Goal: Transaction & Acquisition: Purchase product/service

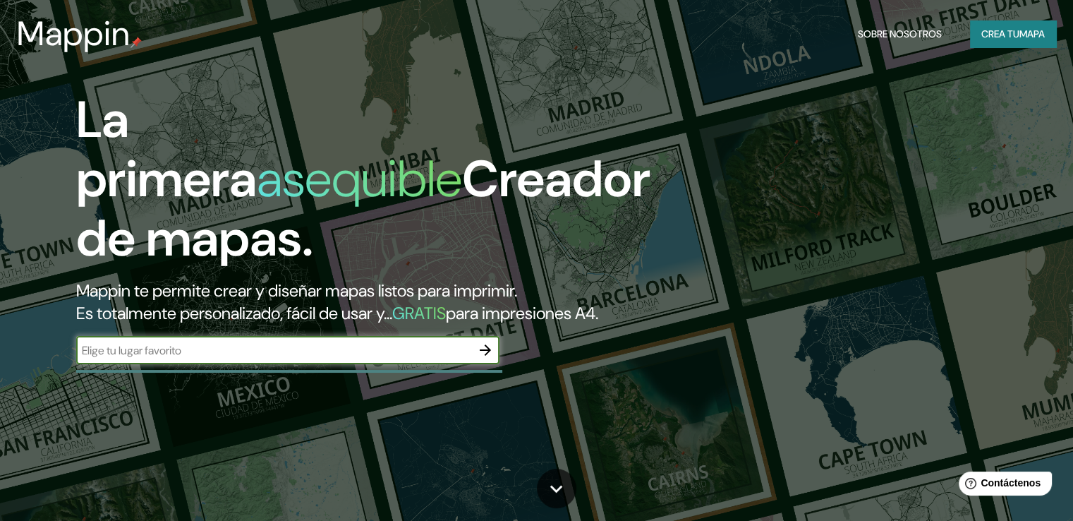
click at [1009, 29] on font "Crea tu" at bounding box center [1001, 34] width 38 height 13
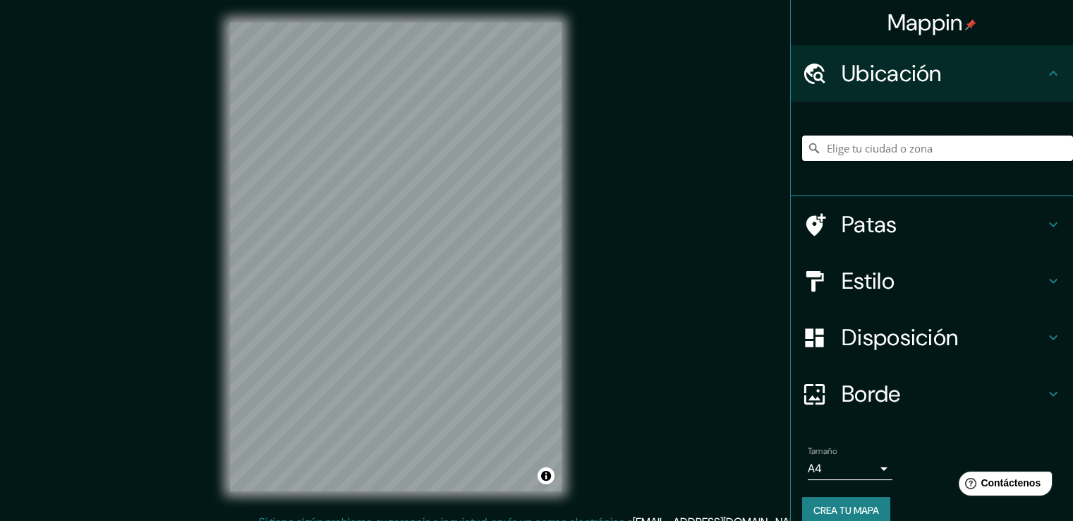
click at [850, 155] on input "Elige tu ciudad o zona" at bounding box center [937, 148] width 271 height 25
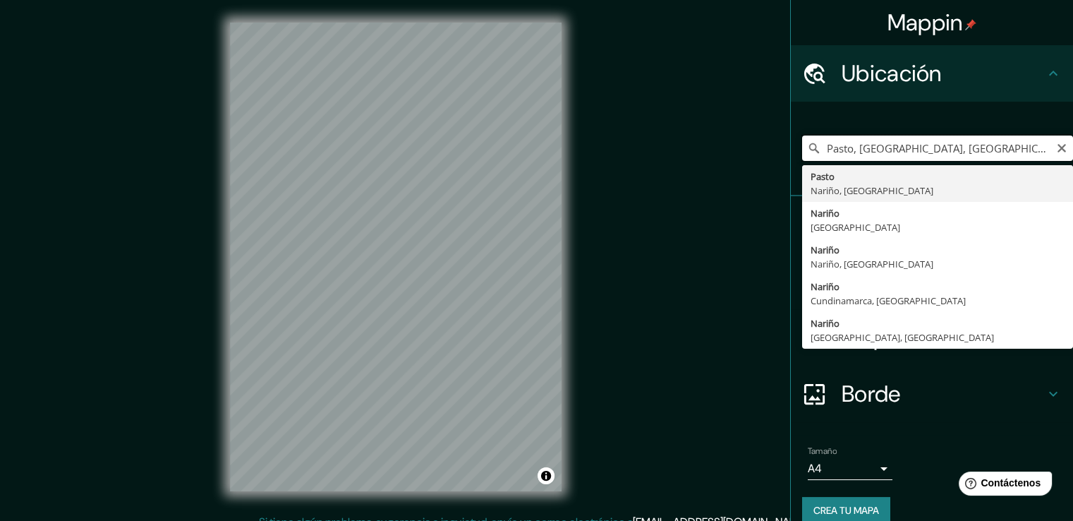
type input "Pasto, [GEOGRAPHIC_DATA], [GEOGRAPHIC_DATA]"
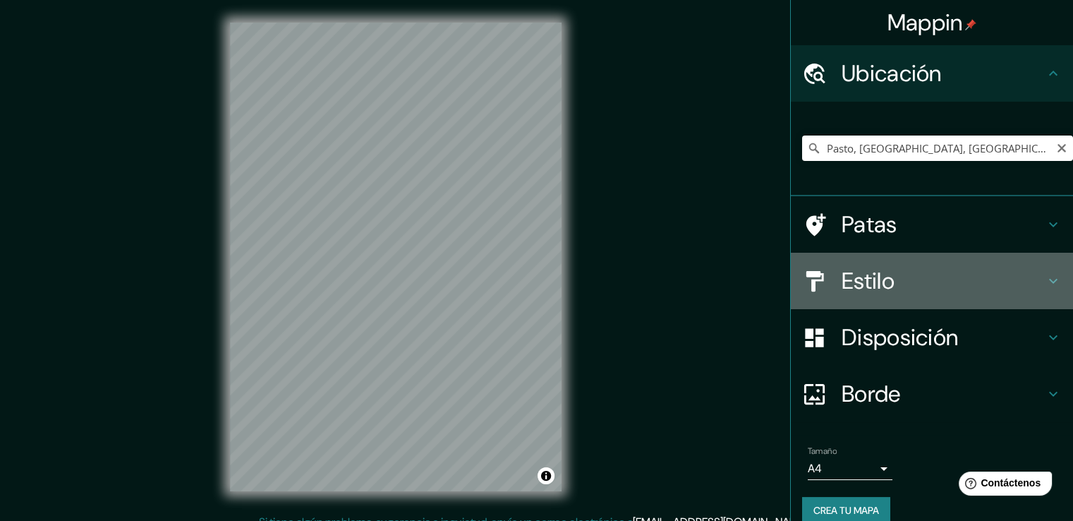
click at [841, 264] on div "Estilo" at bounding box center [932, 281] width 282 height 56
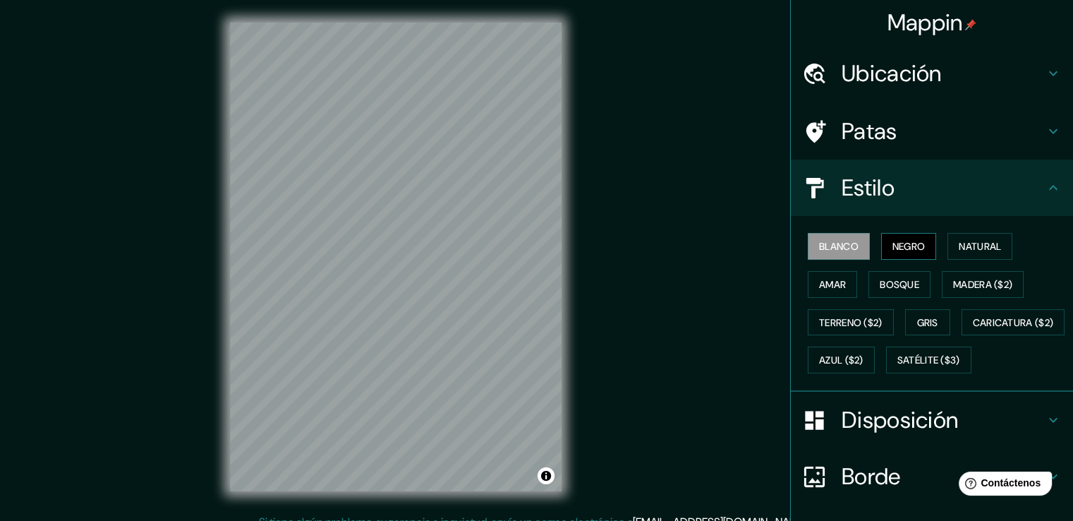
click at [893, 253] on font "Negro" at bounding box center [909, 246] width 33 height 18
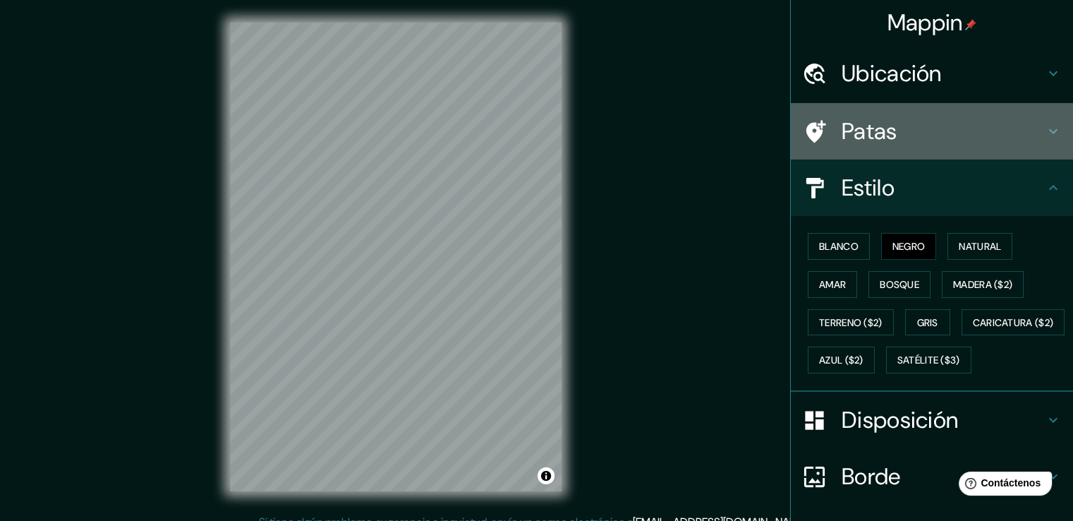
click at [875, 142] on font "Patas" at bounding box center [870, 131] width 56 height 30
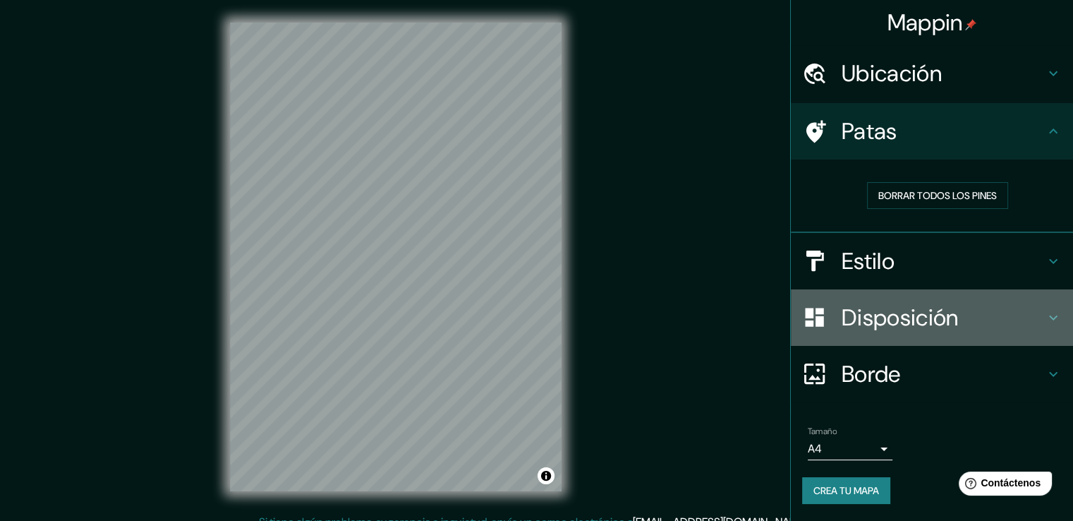
click at [850, 311] on font "Disposición" at bounding box center [900, 318] width 116 height 30
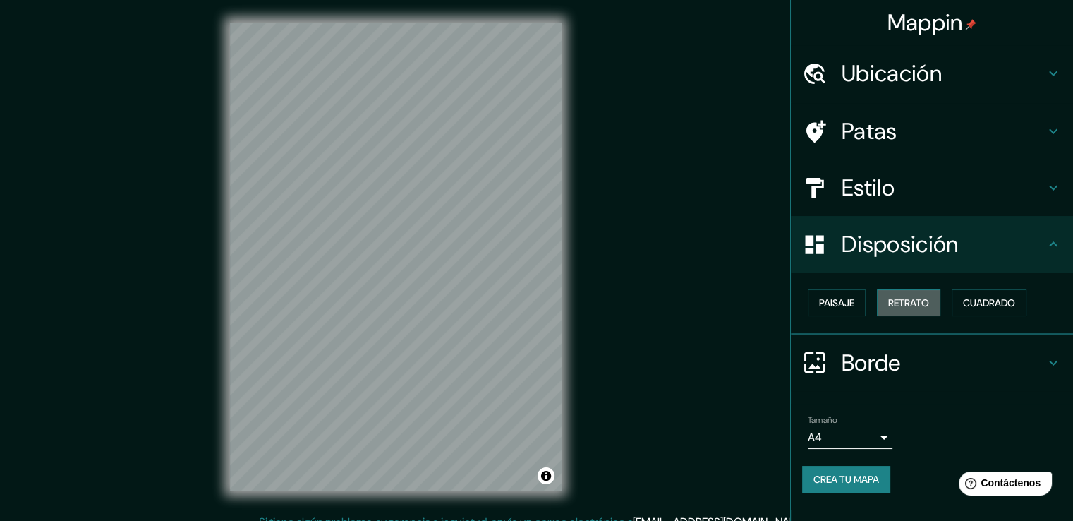
click at [921, 308] on font "Retrato" at bounding box center [909, 303] width 41 height 18
click at [980, 308] on font "Cuadrado" at bounding box center [989, 303] width 52 height 18
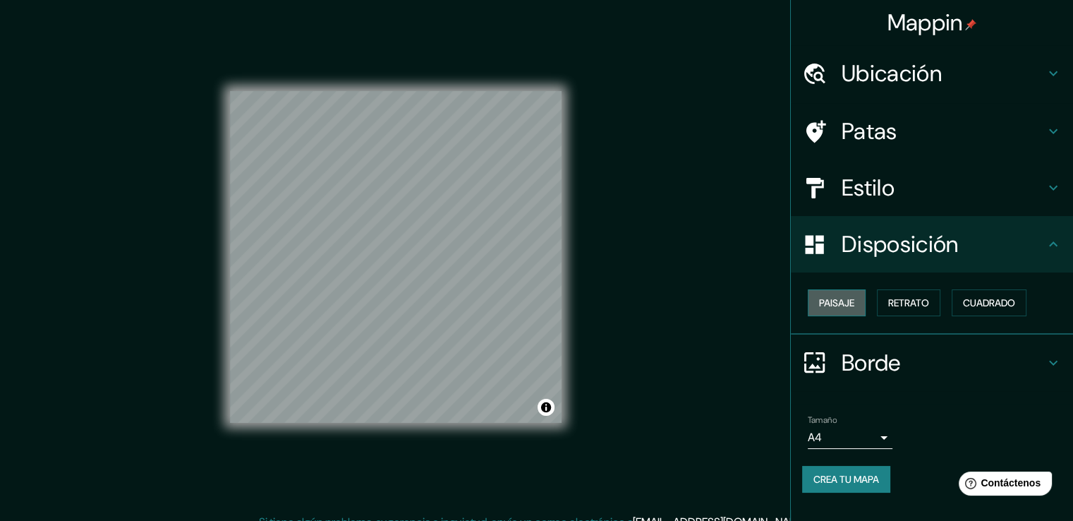
click at [860, 305] on button "Paisaje" at bounding box center [837, 302] width 58 height 27
